Goal: Information Seeking & Learning: Learn about a topic

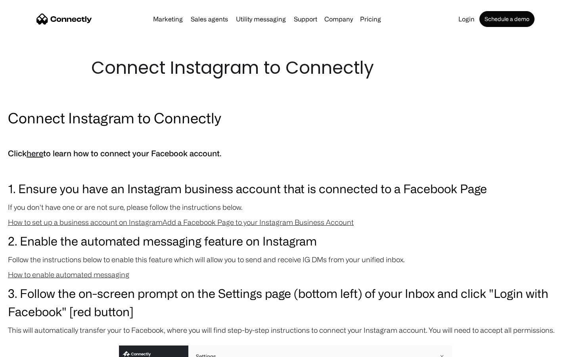
scroll to position [841, 0]
